Goal: Task Accomplishment & Management: Manage account settings

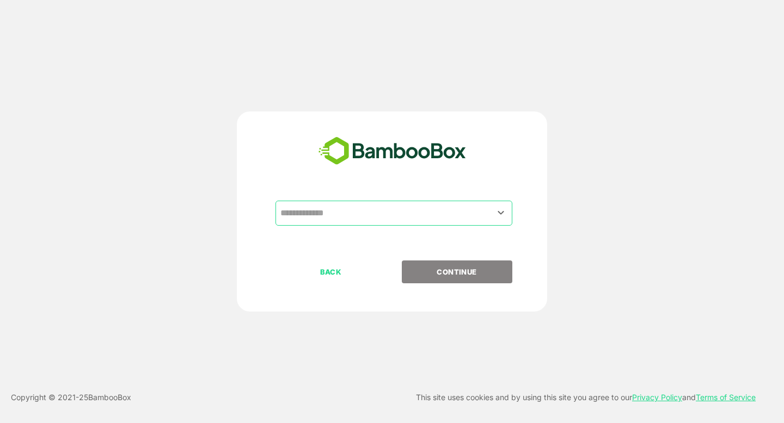
click at [328, 216] on input "text" at bounding box center [394, 213] width 232 height 21
click at [505, 209] on icon "Open" at bounding box center [500, 212] width 13 height 13
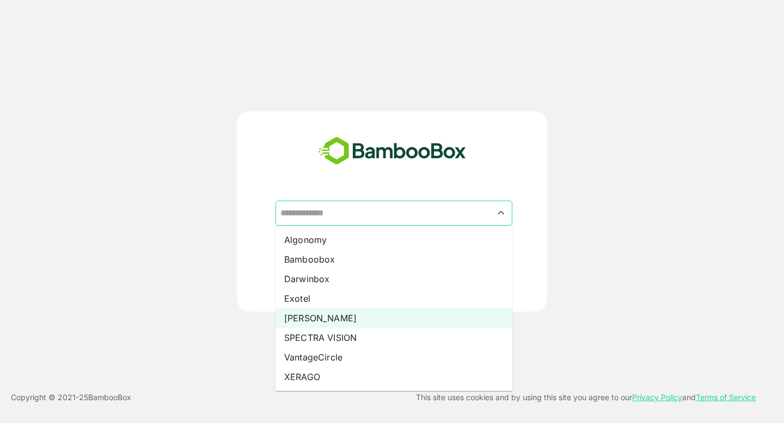
click at [340, 321] on li "[PERSON_NAME]" at bounding box center [393, 319] width 237 height 20
type input "*****"
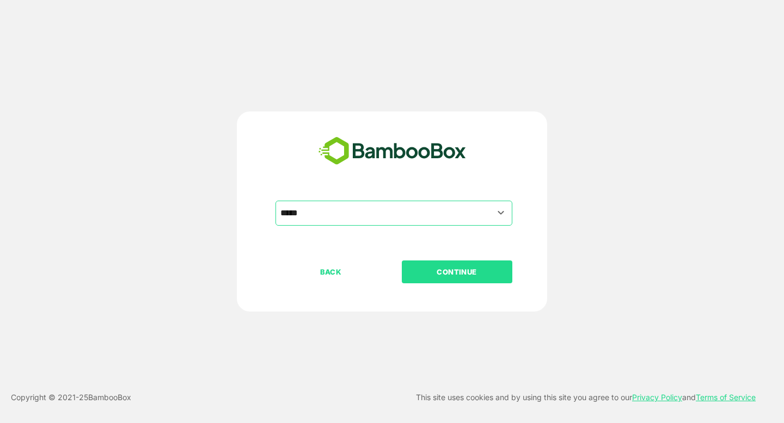
click at [438, 276] on p "CONTINUE" at bounding box center [456, 272] width 109 height 12
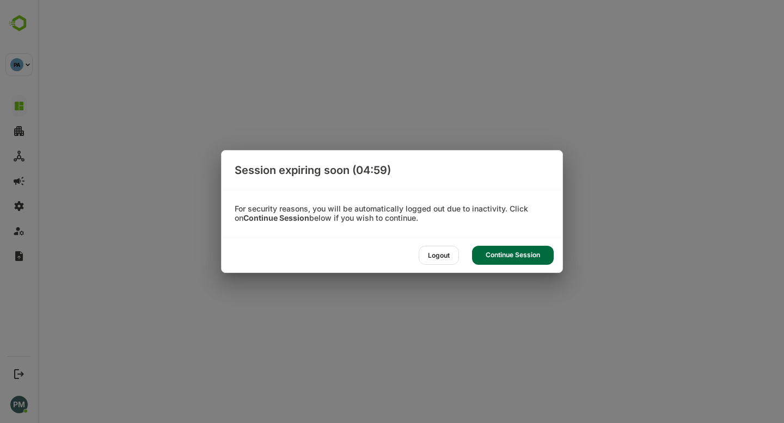
click at [525, 257] on div "Continue Session" at bounding box center [513, 255] width 82 height 19
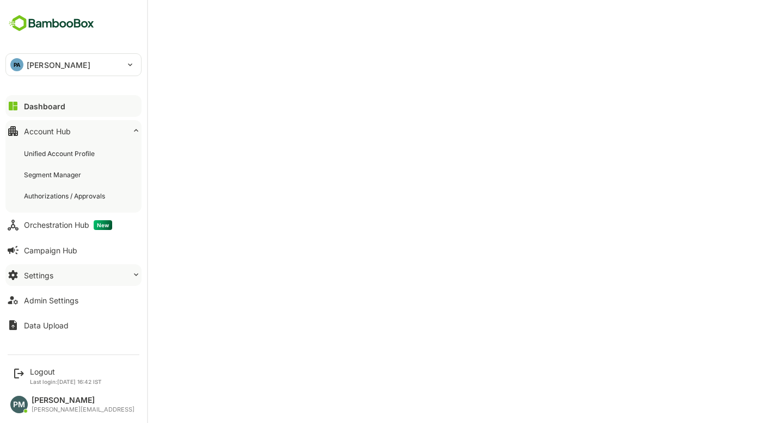
click at [65, 278] on button "Settings" at bounding box center [73, 275] width 136 height 22
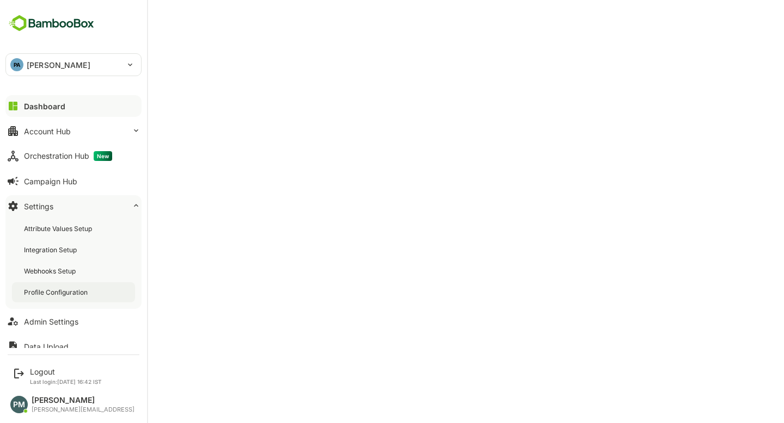
click at [95, 288] on div "Profile Configuration" at bounding box center [73, 292] width 123 height 20
